Goal: Navigation & Orientation: Find specific page/section

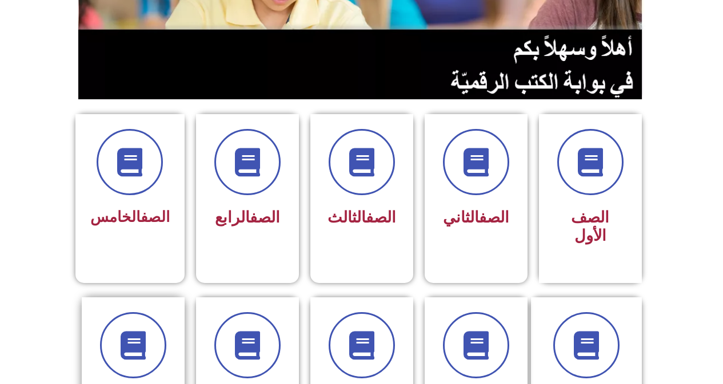
scroll to position [229, 0]
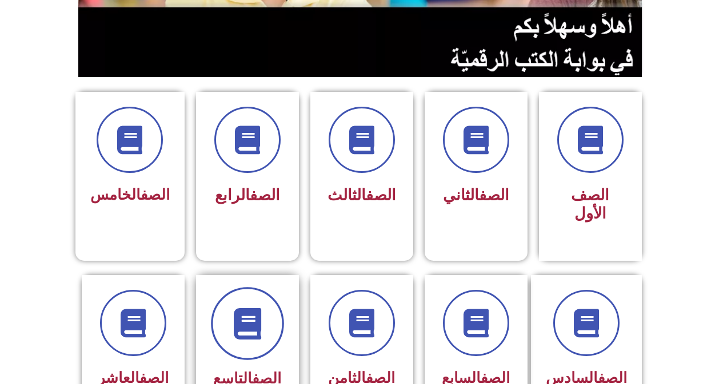
click at [249, 308] on icon at bounding box center [246, 323] width 31 height 31
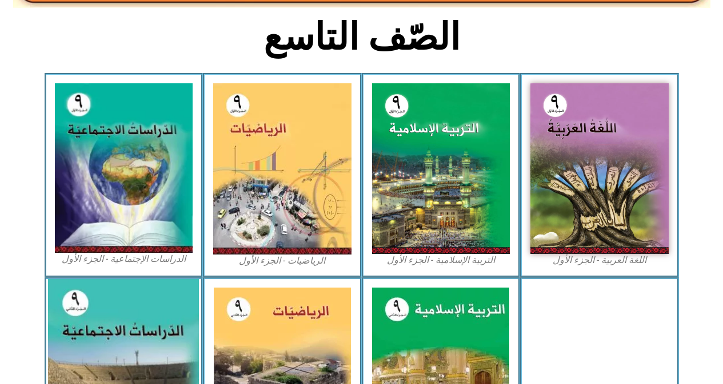
scroll to position [286, 0]
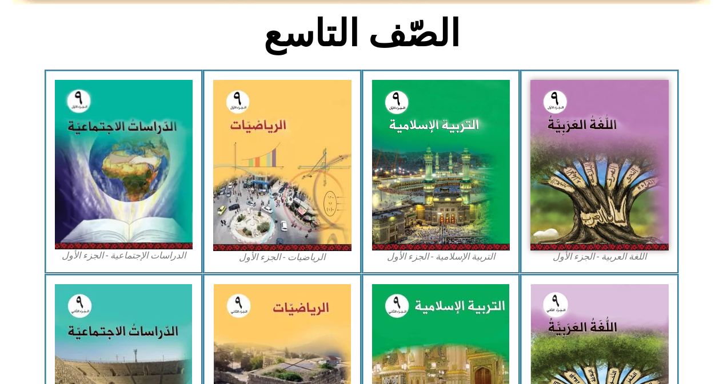
click at [142, 253] on figcaption "الدراسات الإجتماعية - الجزء الأول​" at bounding box center [124, 256] width 138 height 13
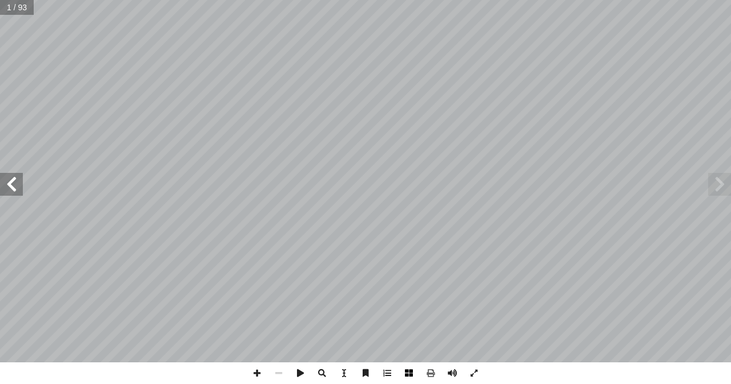
click at [411, 374] on span at bounding box center [409, 374] width 22 height 22
click at [257, 378] on span at bounding box center [257, 374] width 22 height 22
type input "****"
click at [14, 185] on span at bounding box center [11, 184] width 23 height 23
click at [261, 374] on span at bounding box center [257, 374] width 22 height 22
